Goal: Find contact information: Find contact information

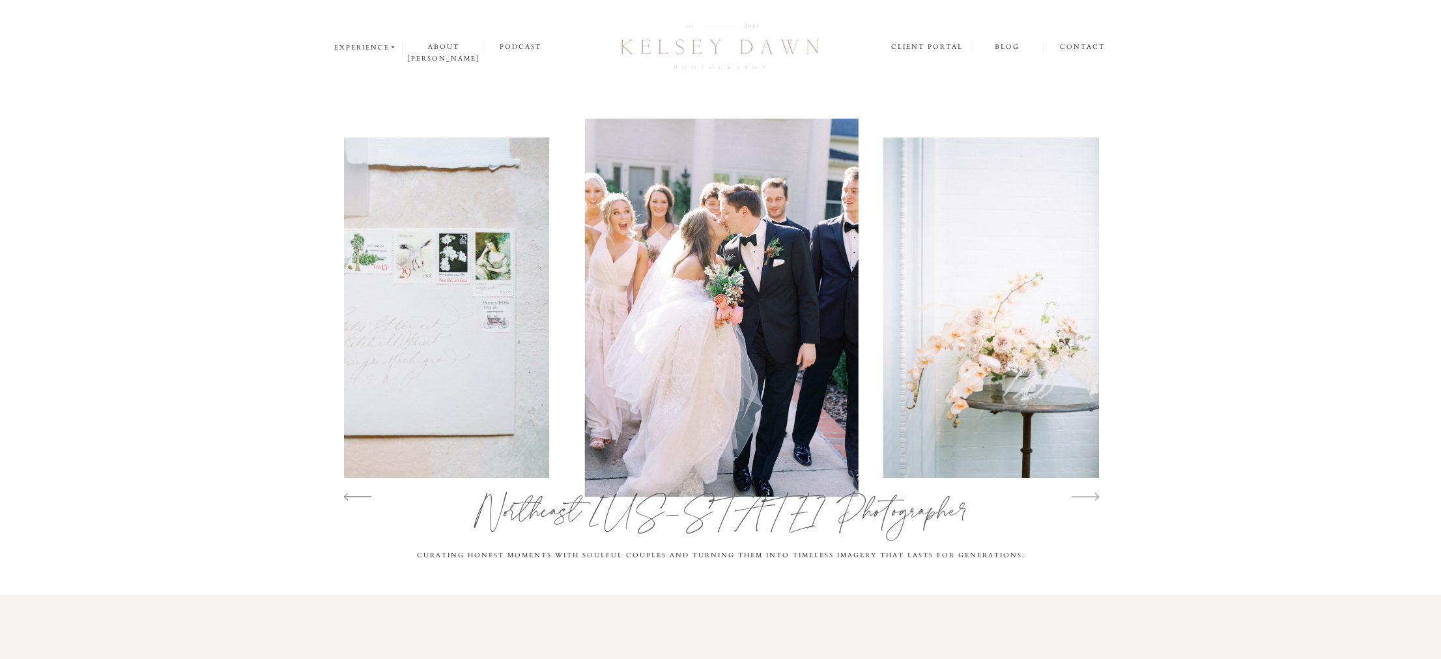
scroll to position [1, 0]
click at [1092, 44] on nav "contact" at bounding box center [1083, 46] width 46 height 13
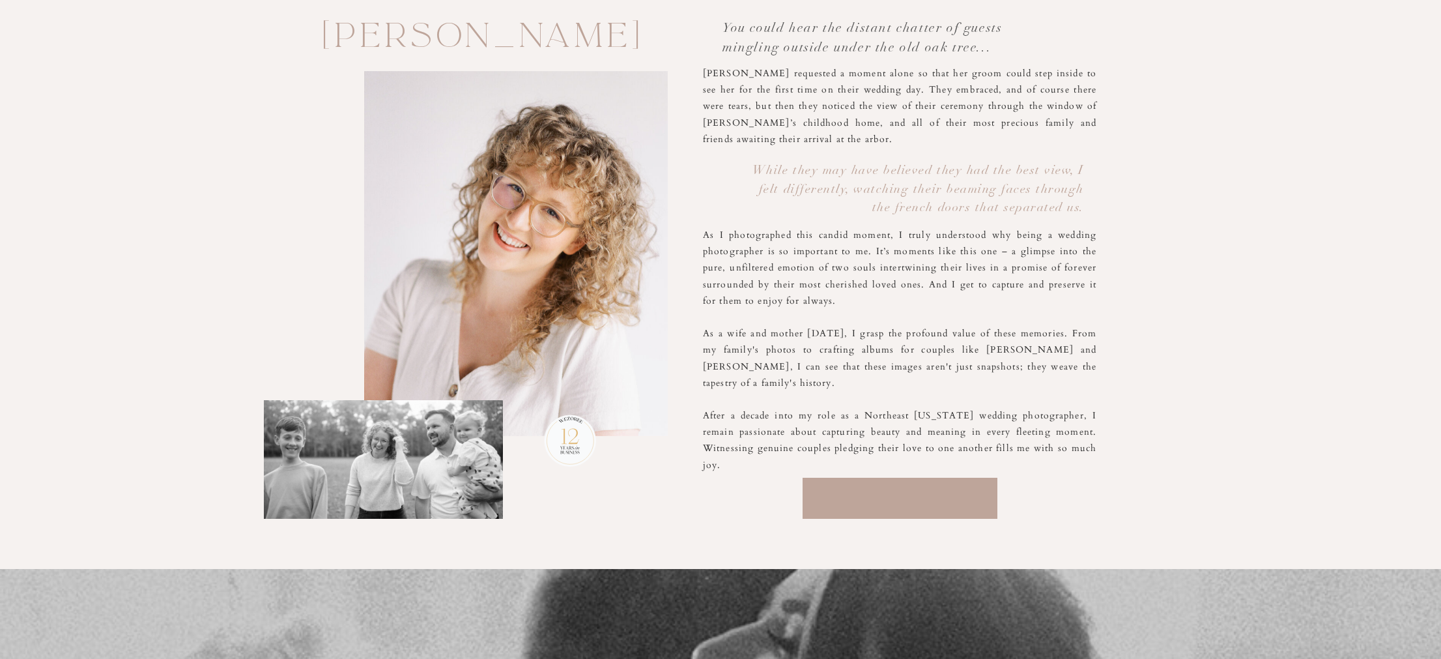
scroll to position [636, 0]
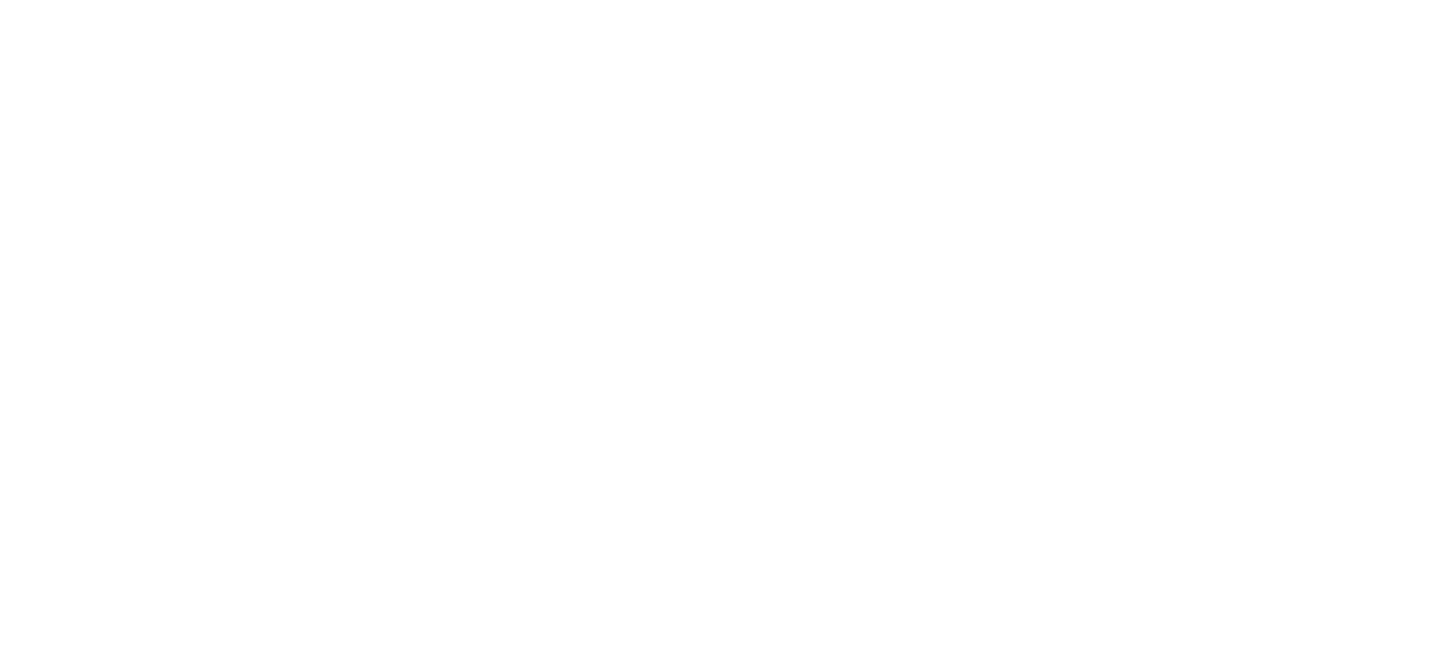
scroll to position [878, 0]
